Goal: Information Seeking & Learning: Learn about a topic

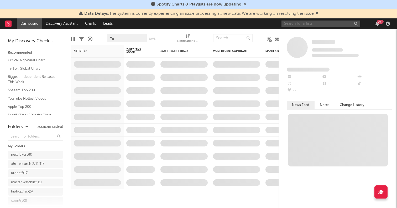
click at [296, 24] on input "text" at bounding box center [321, 23] width 79 height 7
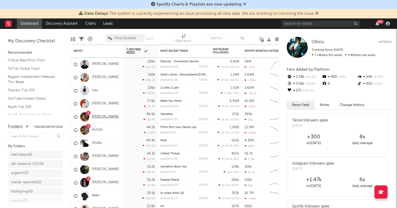
click at [104, 115] on link "Izzy Escobar" at bounding box center [105, 117] width 27 height 4
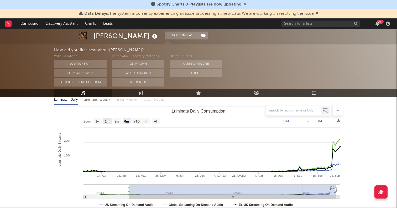
scroll to position [60, 0]
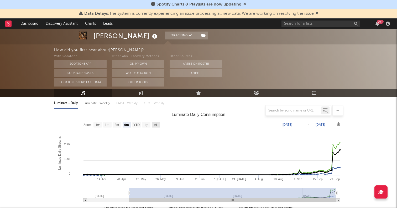
click at [158, 123] on rect "Luminate Daily Consumption" at bounding box center [156, 125] width 8 height 6
select select "All"
type input "2025-02-23"
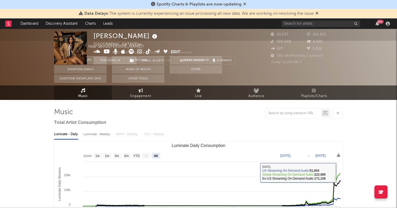
scroll to position [0, 0]
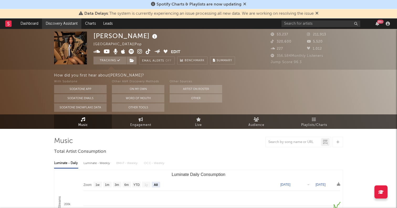
click at [70, 23] on link "Discovery Assistant" at bounding box center [61, 23] width 39 height 11
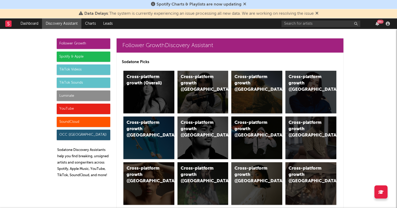
click at [244, 83] on div "Cross-platform growth (US)" at bounding box center [253, 83] width 36 height 19
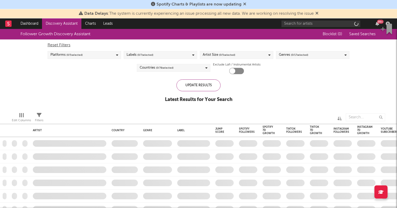
checkbox input "true"
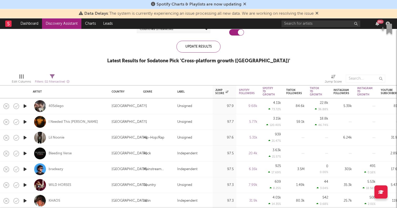
click at [23, 139] on icon "button" at bounding box center [25, 137] width 6 height 7
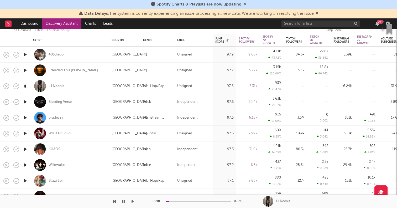
click at [25, 117] on icon "button" at bounding box center [25, 117] width 6 height 7
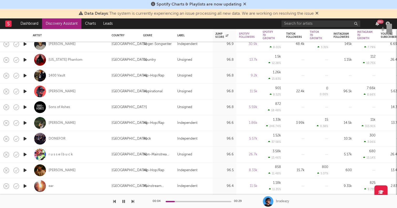
click at [25, 120] on icon "button" at bounding box center [25, 123] width 6 height 7
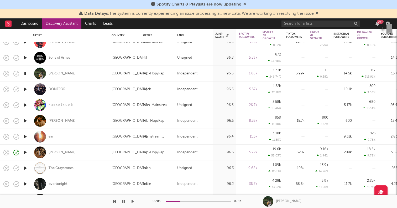
click at [25, 120] on icon "button" at bounding box center [25, 120] width 6 height 7
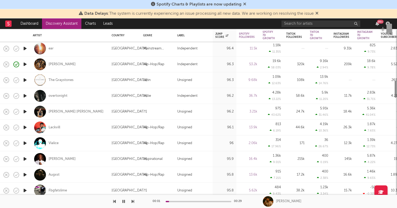
click at [25, 110] on icon "button" at bounding box center [25, 111] width 6 height 7
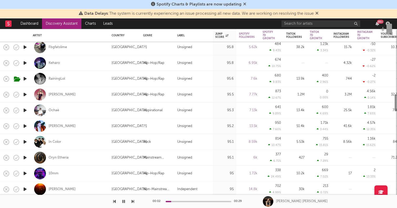
click at [23, 93] on icon "button" at bounding box center [25, 94] width 6 height 7
click at [26, 125] on icon "button" at bounding box center [25, 126] width 6 height 7
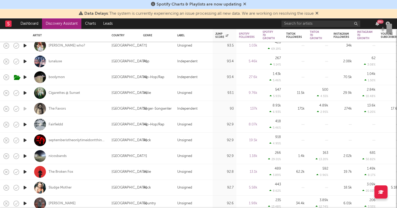
click at [27, 45] on icon "button" at bounding box center [25, 45] width 6 height 7
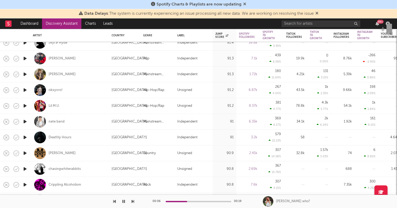
click at [26, 71] on icon "button" at bounding box center [25, 74] width 6 height 7
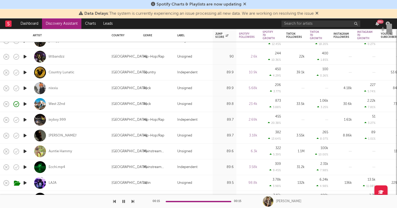
click at [27, 118] on icon "button" at bounding box center [25, 119] width 6 height 7
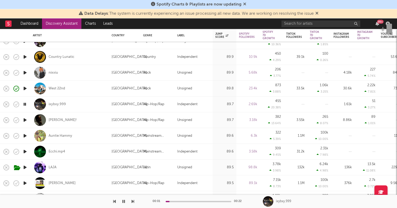
click at [25, 87] on icon "button" at bounding box center [25, 88] width 6 height 7
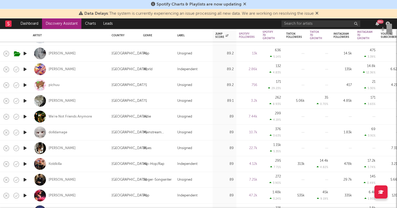
click at [27, 99] on icon "button" at bounding box center [25, 100] width 6 height 7
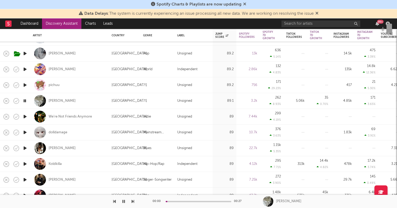
click at [25, 115] on icon "button" at bounding box center [25, 116] width 6 height 7
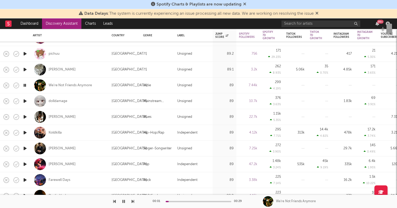
click at [25, 117] on icon "button" at bounding box center [25, 116] width 6 height 7
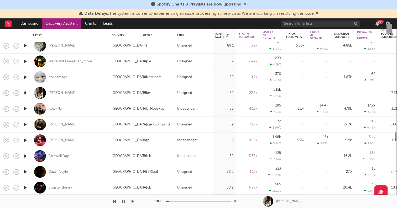
click at [25, 112] on icon "button" at bounding box center [25, 108] width 6 height 7
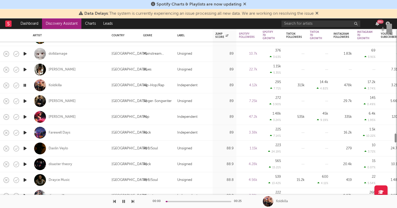
click at [25, 114] on icon "button" at bounding box center [25, 116] width 6 height 7
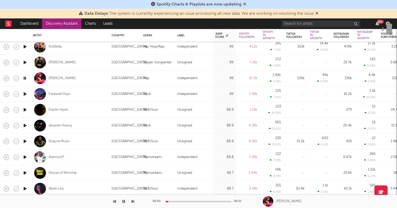
click at [25, 108] on icon "button" at bounding box center [25, 109] width 6 height 7
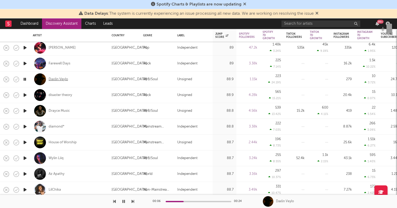
click at [57, 78] on div "Daxlin Veylo" at bounding box center [58, 79] width 19 height 5
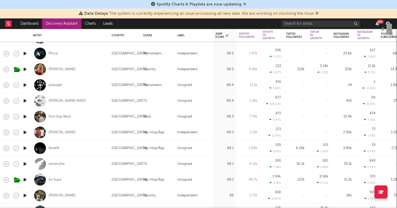
click at [26, 132] on icon "button" at bounding box center [25, 132] width 6 height 7
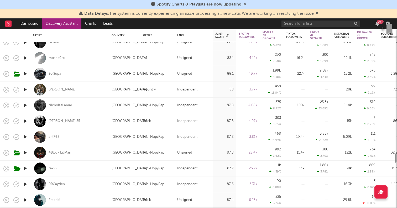
click at [25, 89] on icon "button" at bounding box center [25, 89] width 6 height 7
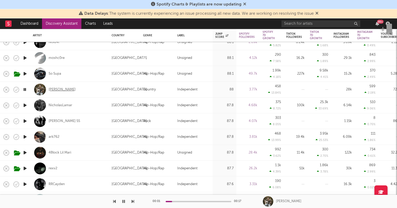
click at [66, 90] on div "[PERSON_NAME]" at bounding box center [62, 89] width 27 height 5
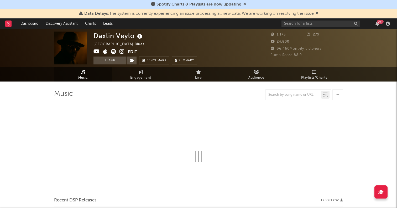
select select "1w"
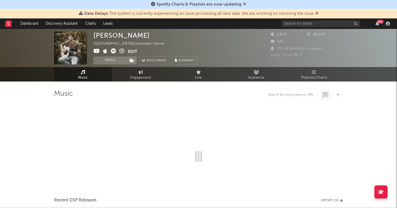
select select "1w"
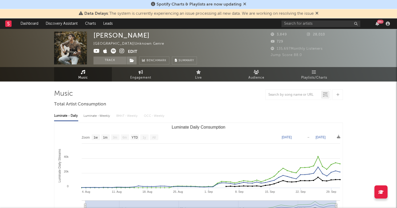
click at [154, 137] on text "All" at bounding box center [153, 138] width 3 height 4
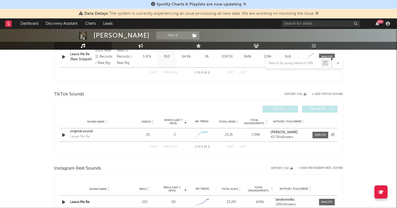
scroll to position [221, 0]
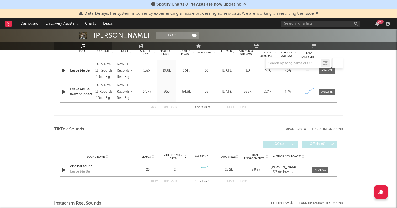
click at [63, 91] on icon "button" at bounding box center [64, 92] width 6 height 7
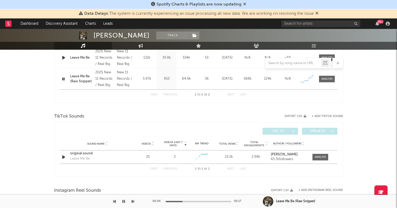
scroll to position [256, 0]
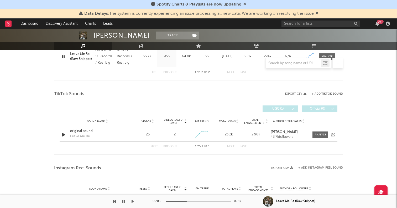
click at [87, 130] on div "original sound" at bounding box center [97, 130] width 55 height 5
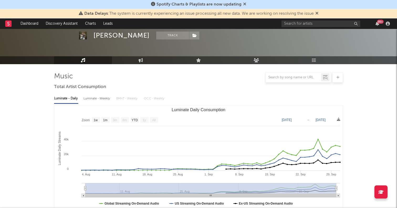
scroll to position [0, 0]
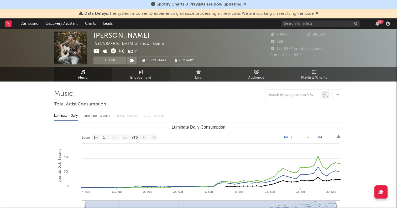
click at [131, 79] on span "Engagement" at bounding box center [140, 78] width 21 height 6
select select "1w"
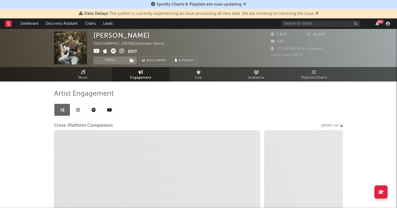
select select "1m"
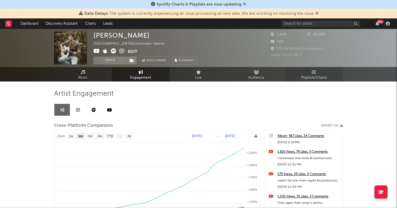
click at [320, 70] on link "Playlists/Charts" at bounding box center [314, 74] width 58 height 14
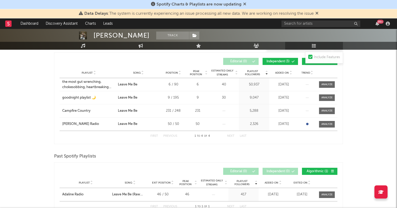
scroll to position [77, 0]
